Goal: Transaction & Acquisition: Purchase product/service

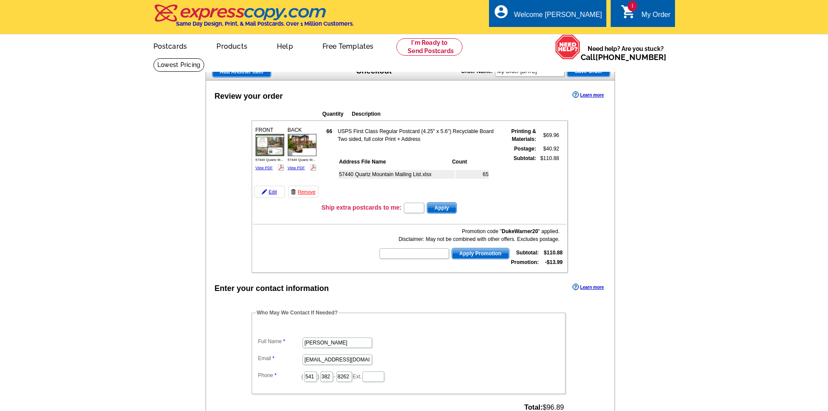
click at [258, 75] on span "Add Another Item" at bounding box center [242, 71] width 58 height 10
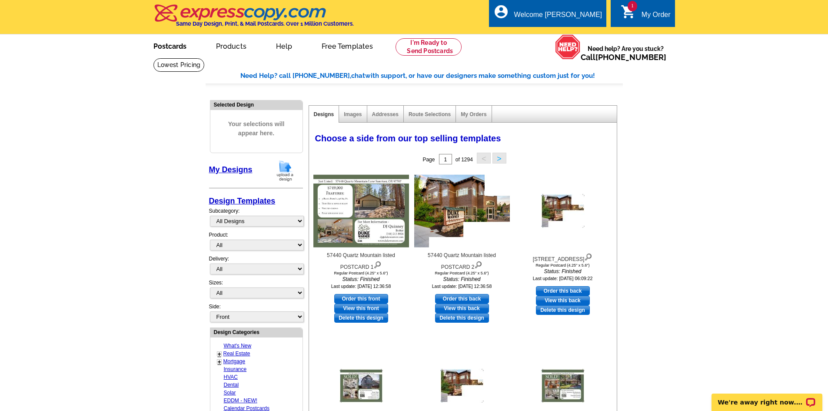
click at [170, 46] on link "Postcards" at bounding box center [170, 45] width 61 height 20
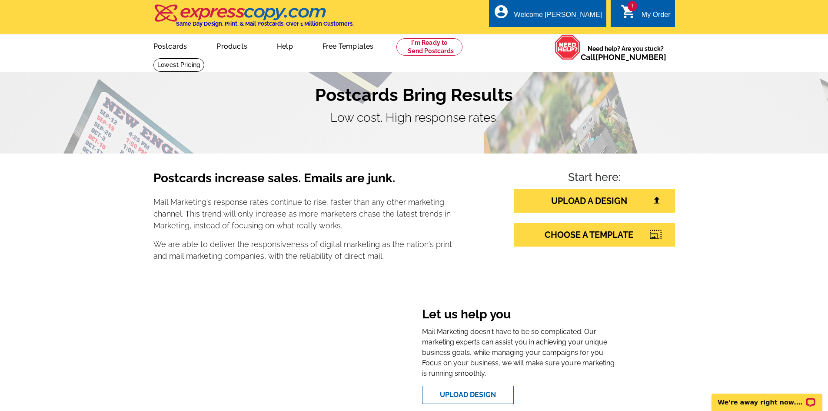
click at [260, 17] on img at bounding box center [240, 13] width 174 height 18
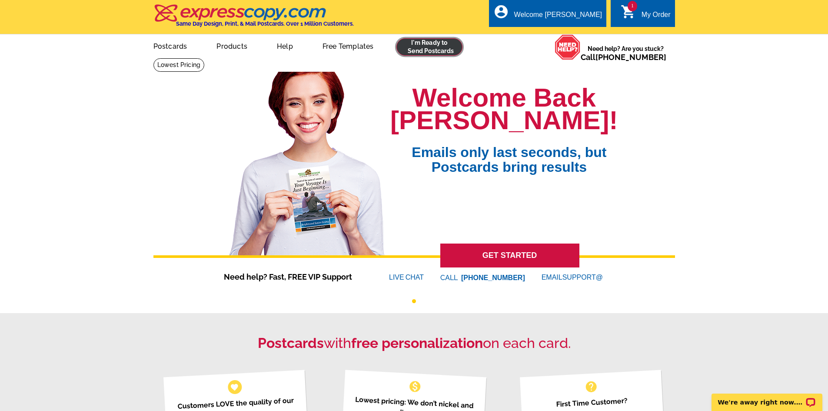
click at [441, 51] on link at bounding box center [429, 46] width 66 height 17
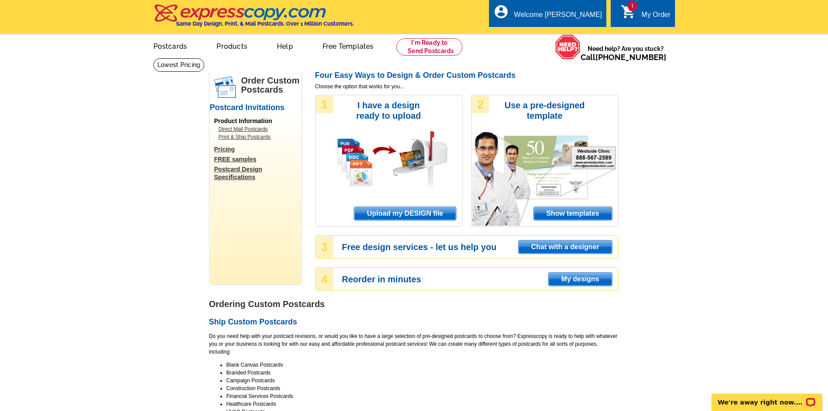
click at [387, 211] on span "Upload my DESIGN file" at bounding box center [404, 213] width 101 height 13
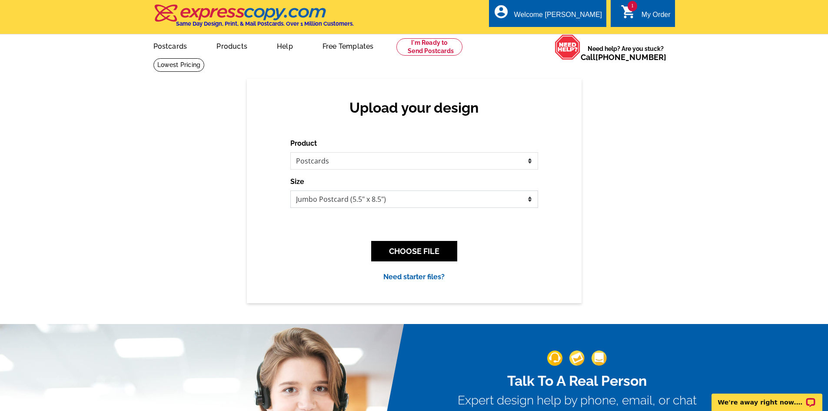
click at [364, 203] on select "Jumbo Postcard (5.5" x 8.5") Regular Postcard (4.25" x 5.6") Panoramic Postcard…" at bounding box center [414, 198] width 248 height 17
select select "1"
click at [290, 191] on select "Jumbo Postcard (5.5" x 8.5") Regular Postcard (4.25" x 5.6") Panoramic Postcard…" at bounding box center [414, 198] width 248 height 17
click at [432, 252] on button "CHOOSE FILE" at bounding box center [414, 251] width 86 height 20
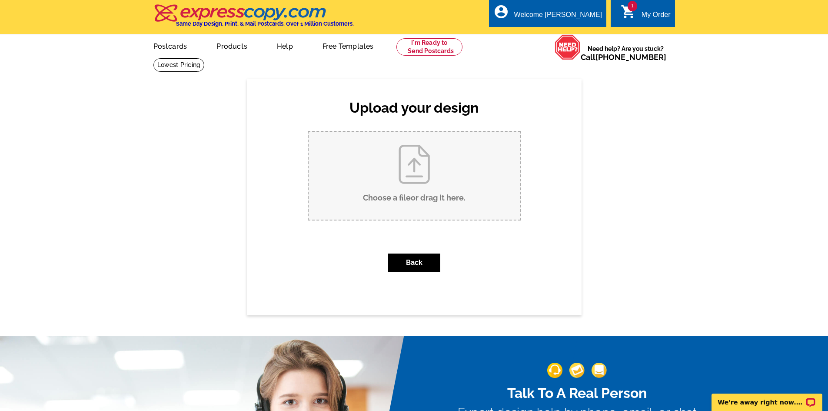
click at [382, 179] on input "Choose a file or drag it here ." at bounding box center [414, 176] width 211 height 88
type input "C:\fakepath\60287 Evening Star LISTED.pdf"
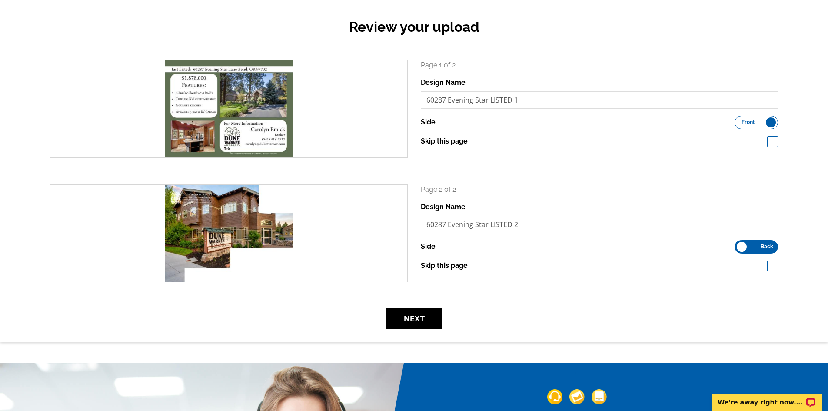
scroll to position [87, 0]
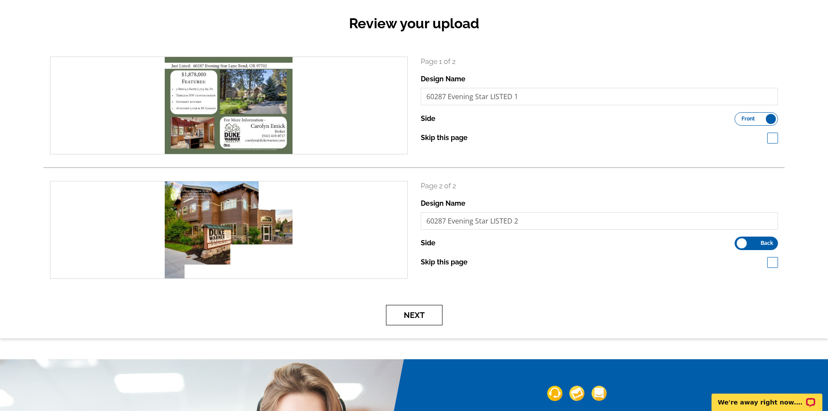
click at [419, 309] on button "Next" at bounding box center [414, 315] width 56 height 20
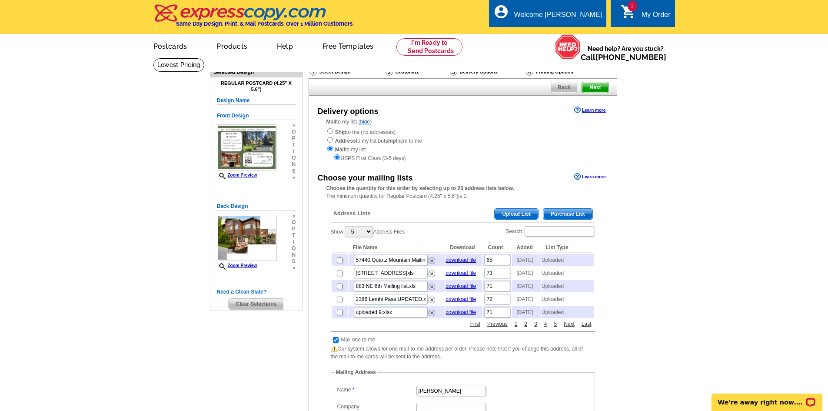
click at [511, 212] on span "Upload List" at bounding box center [516, 214] width 43 height 10
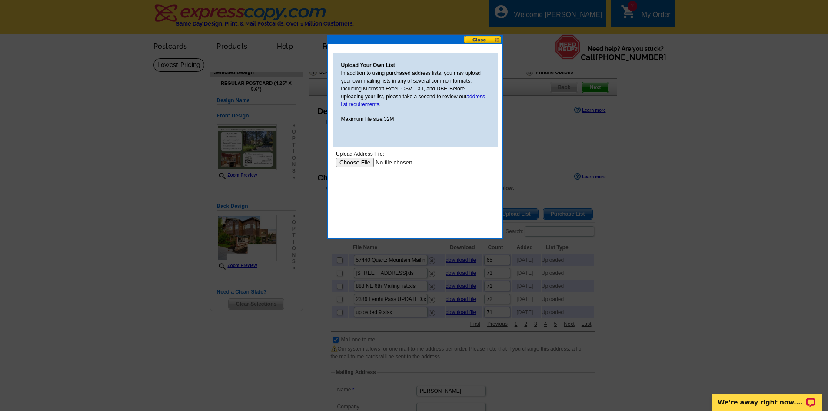
click at [363, 158] on input "file" at bounding box center [391, 162] width 110 height 9
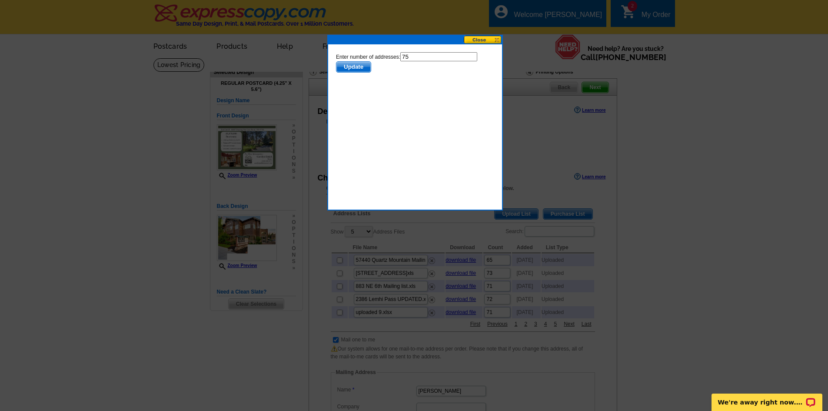
click at [434, 58] on input "75" at bounding box center [438, 56] width 77 height 9
type input "74"
click at [360, 66] on span "Update" at bounding box center [353, 67] width 34 height 10
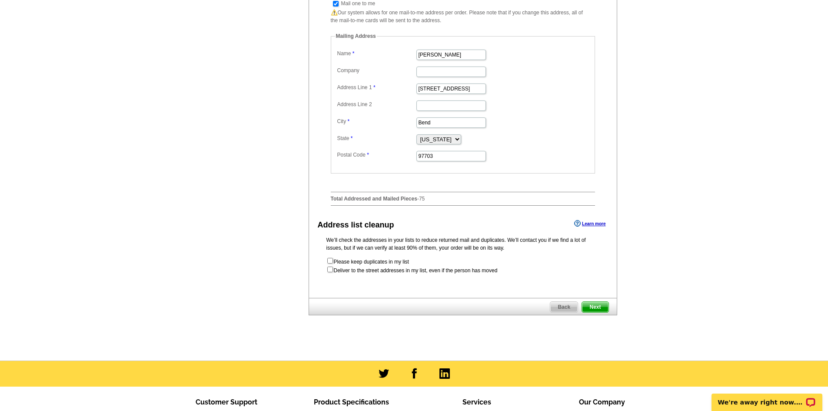
scroll to position [348, 0]
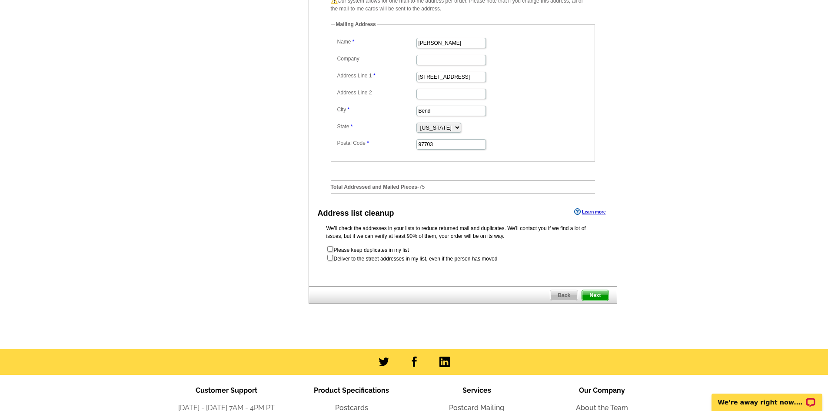
click at [593, 300] on span "Next" at bounding box center [595, 295] width 26 height 10
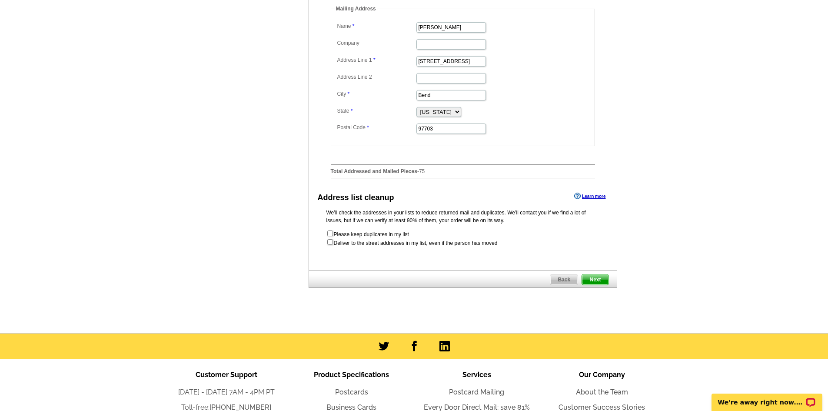
scroll to position [0, 0]
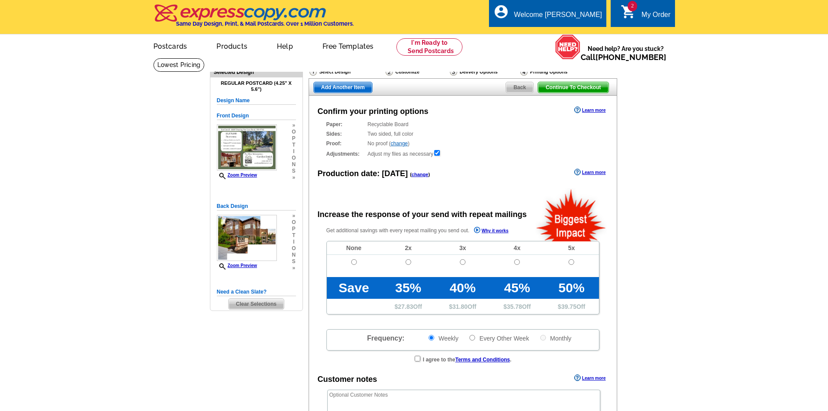
radio input "false"
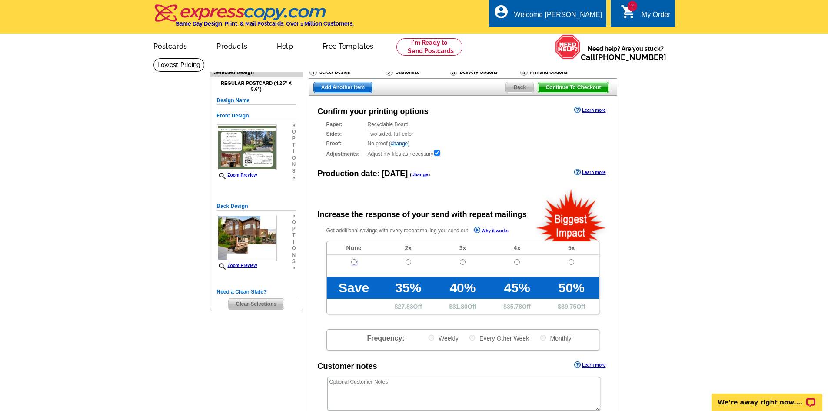
click at [355, 262] on input "radio" at bounding box center [354, 262] width 6 height 6
radio input "true"
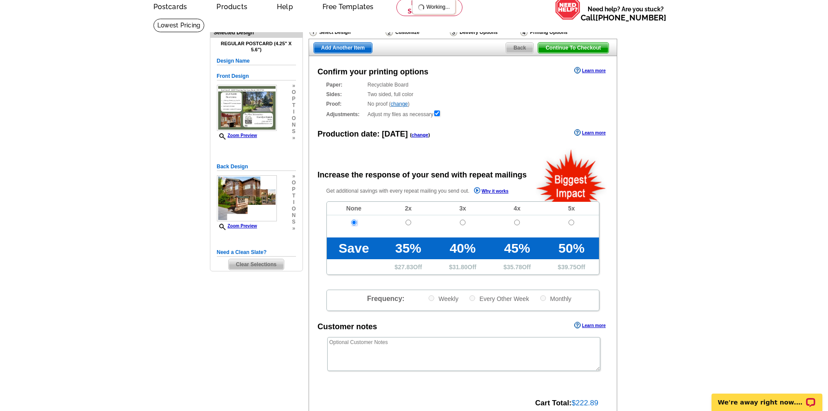
scroll to position [87, 0]
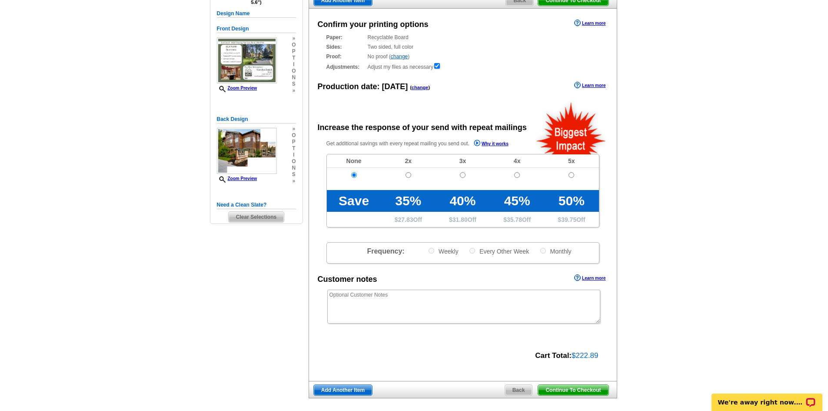
drag, startPoint x: 580, startPoint y: 390, endPoint x: 715, endPoint y: 248, distance: 195.8
click at [580, 391] on span "Continue To Checkout" at bounding box center [573, 390] width 70 height 10
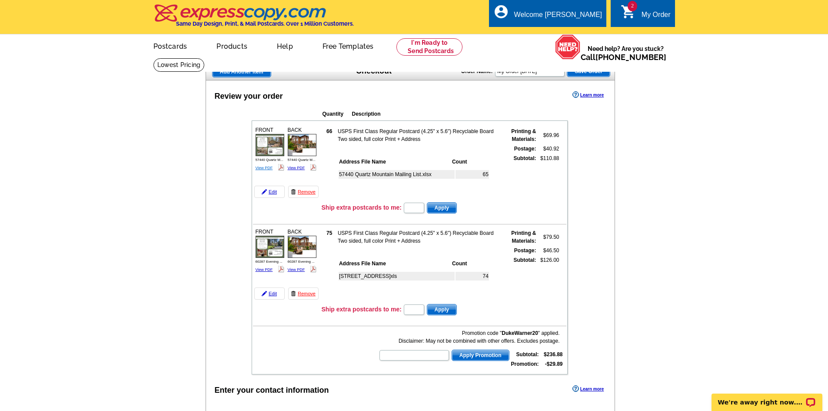
click at [260, 169] on link "View PDF" at bounding box center [264, 168] width 17 height 4
click at [259, 269] on link "View PDF" at bounding box center [264, 269] width 17 height 4
click at [414, 351] on input "text" at bounding box center [414, 355] width 70 height 10
type input "HURRY40"
click at [476, 357] on span "Apply Promotion" at bounding box center [480, 355] width 57 height 10
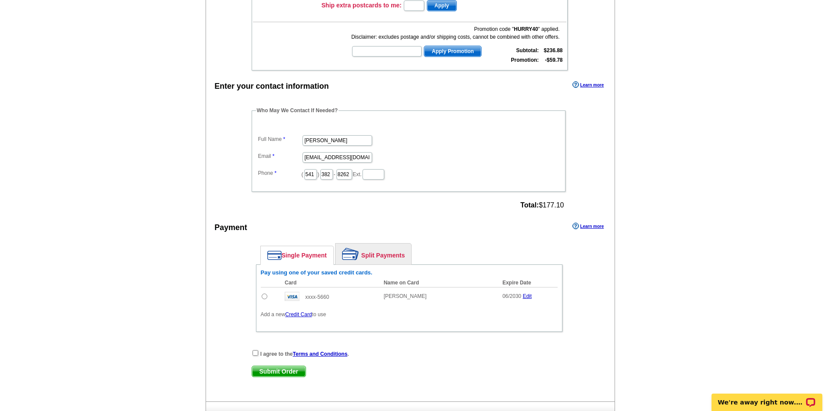
scroll to position [391, 0]
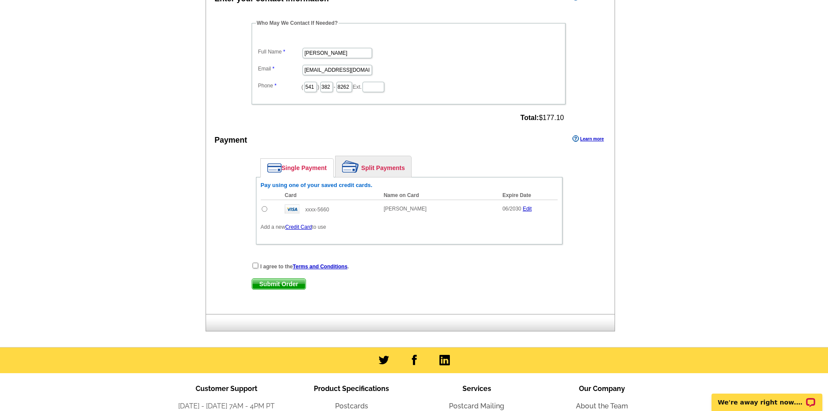
click at [266, 208] on input "radio" at bounding box center [265, 209] width 6 height 6
radio input "true"
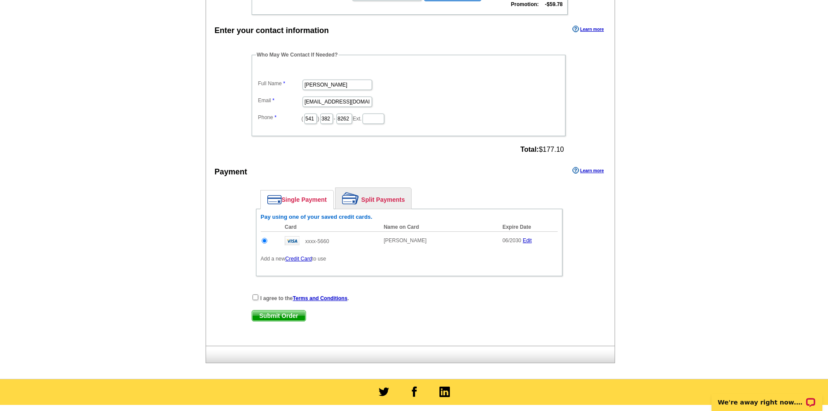
scroll to position [435, 0]
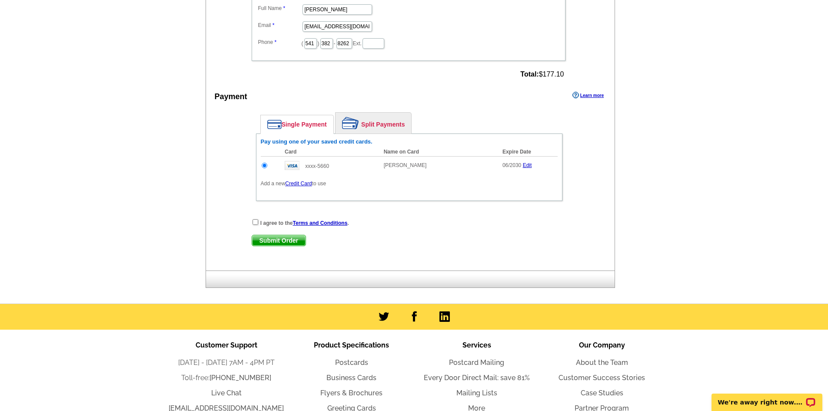
click at [283, 243] on span "Submit Order" at bounding box center [278, 240] width 53 height 10
drag, startPoint x: 253, startPoint y: 222, endPoint x: 260, endPoint y: 226, distance: 8.2
click at [253, 222] on input "checkbox" at bounding box center [256, 222] width 6 height 6
checkbox input "true"
click at [276, 243] on span "Submit Order" at bounding box center [278, 240] width 53 height 10
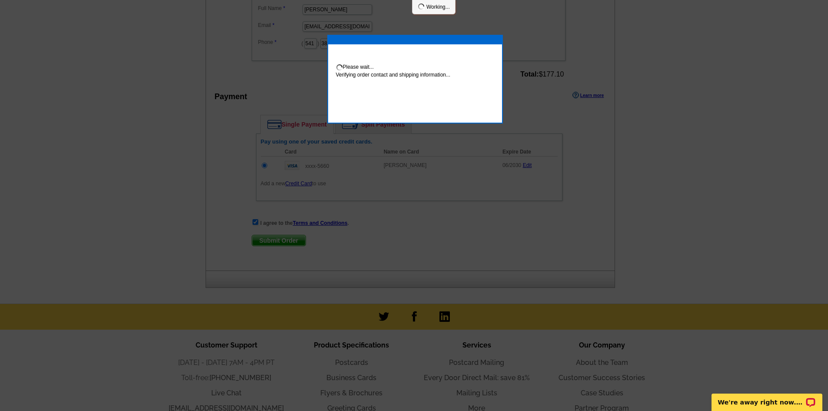
scroll to position [431, 0]
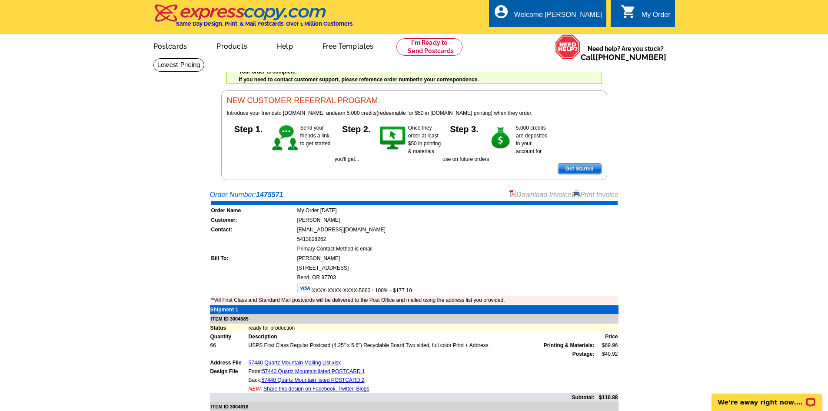
click at [601, 195] on link "Print Invoice" at bounding box center [595, 194] width 45 height 7
